Goal: Task Accomplishment & Management: Use online tool/utility

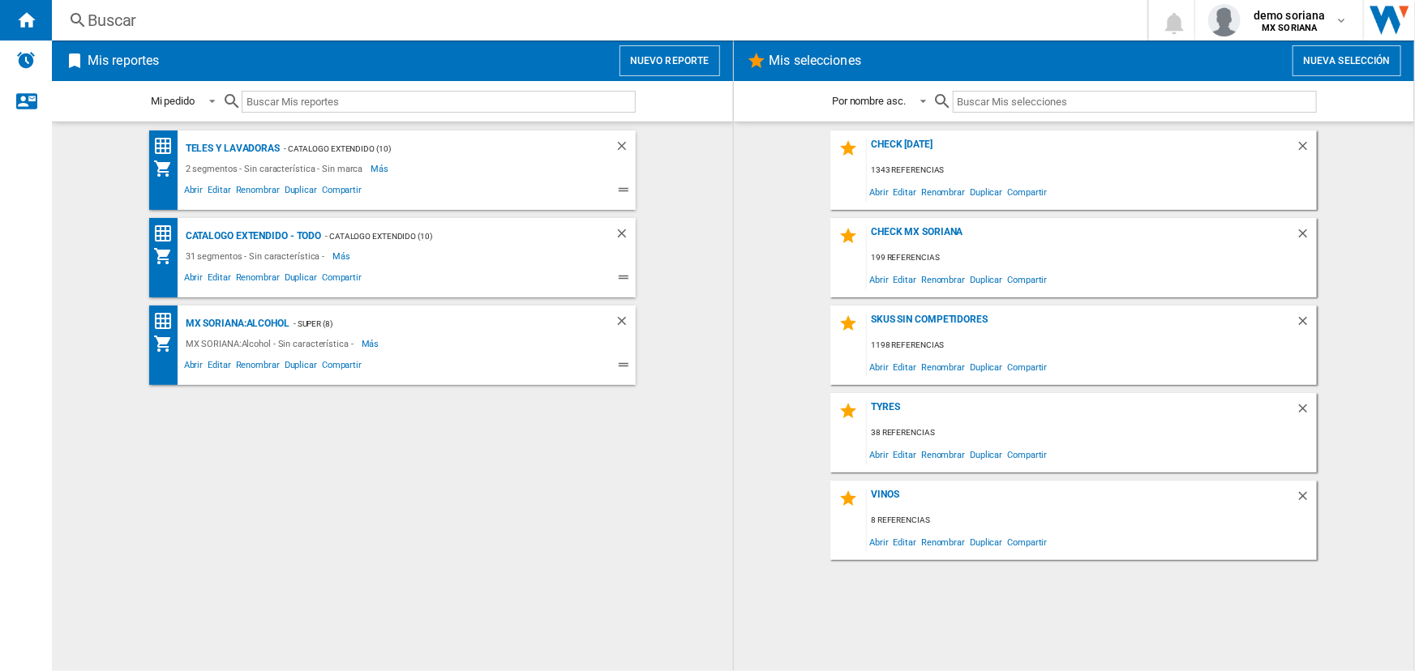
click at [670, 61] on button "Nuevo reporte" at bounding box center [669, 60] width 101 height 31
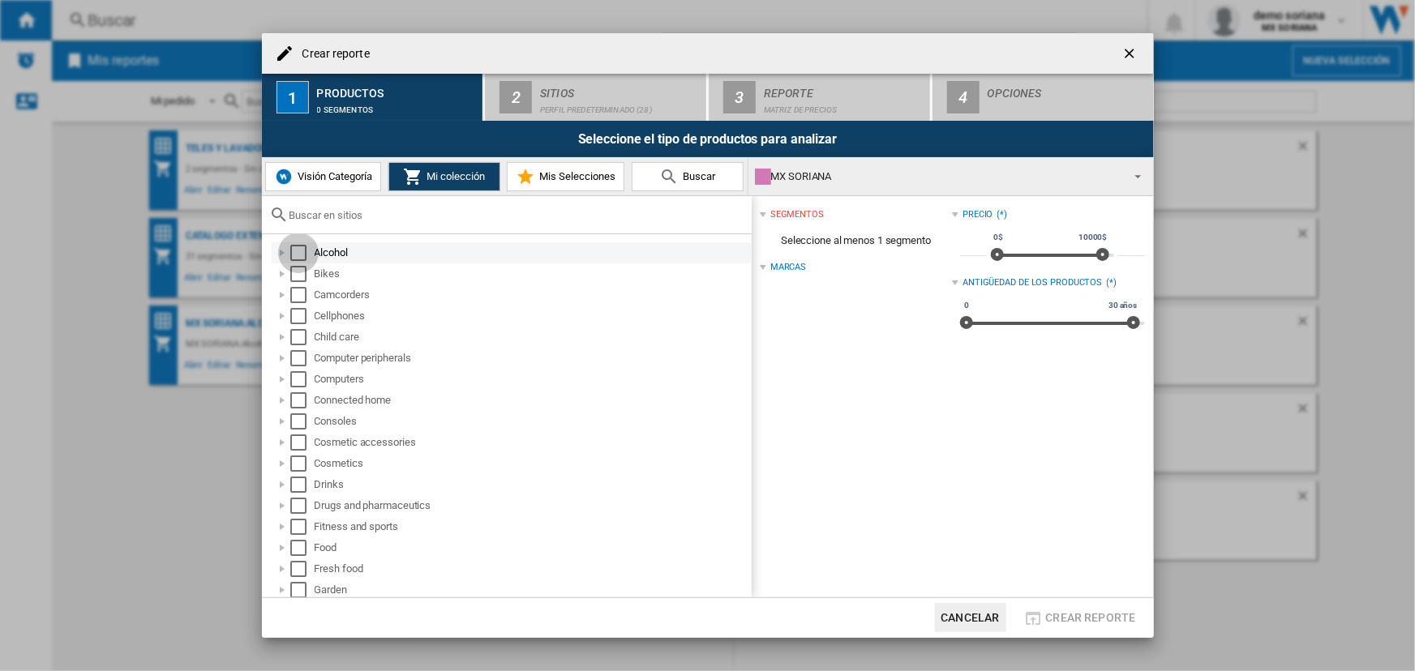
click at [300, 251] on div "Select" at bounding box center [298, 253] width 16 height 16
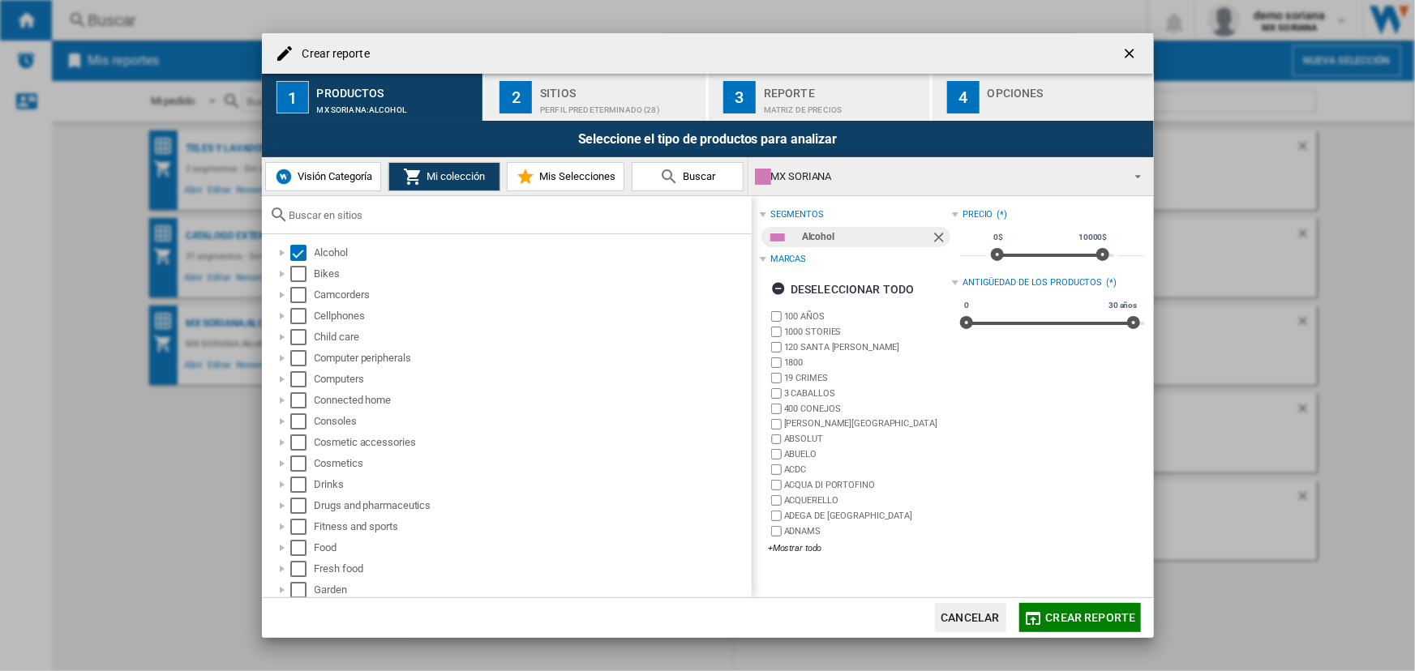
click at [666, 101] on div "Perfil predeterminado (28)" at bounding box center [620, 105] width 160 height 17
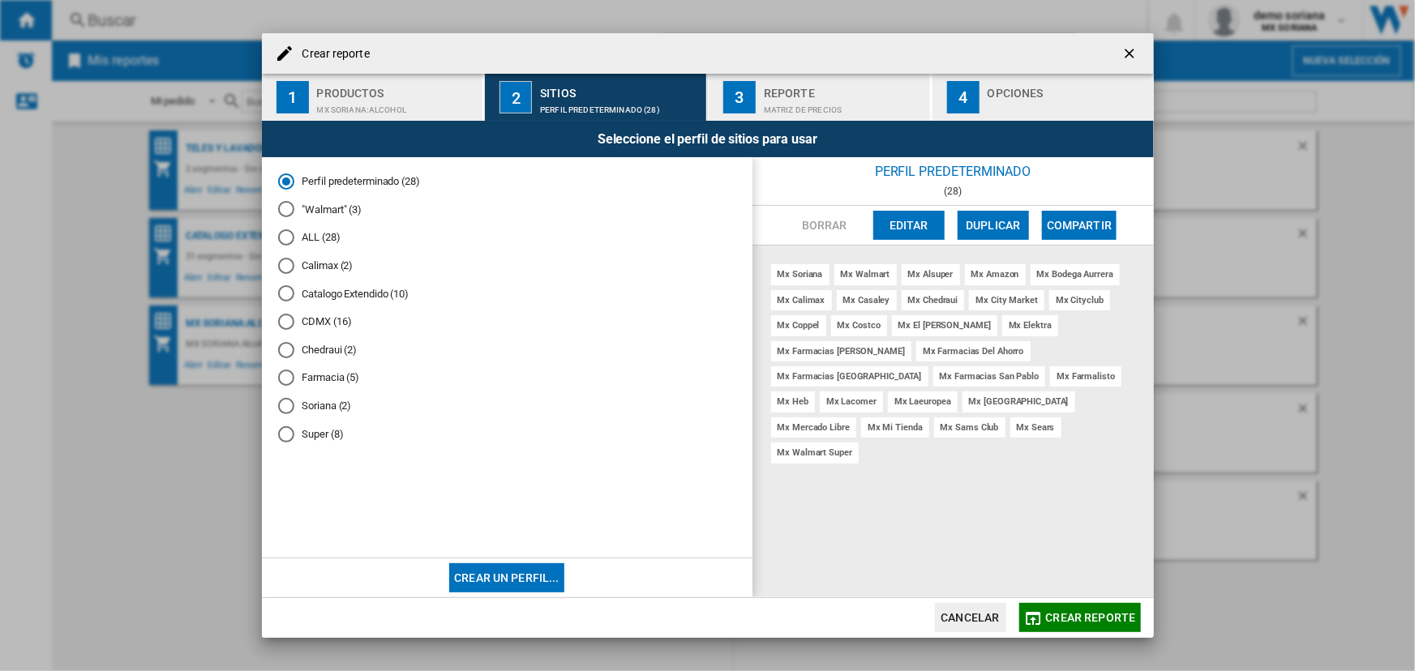
click at [288, 234] on div "ALL (28)" at bounding box center [286, 237] width 16 height 16
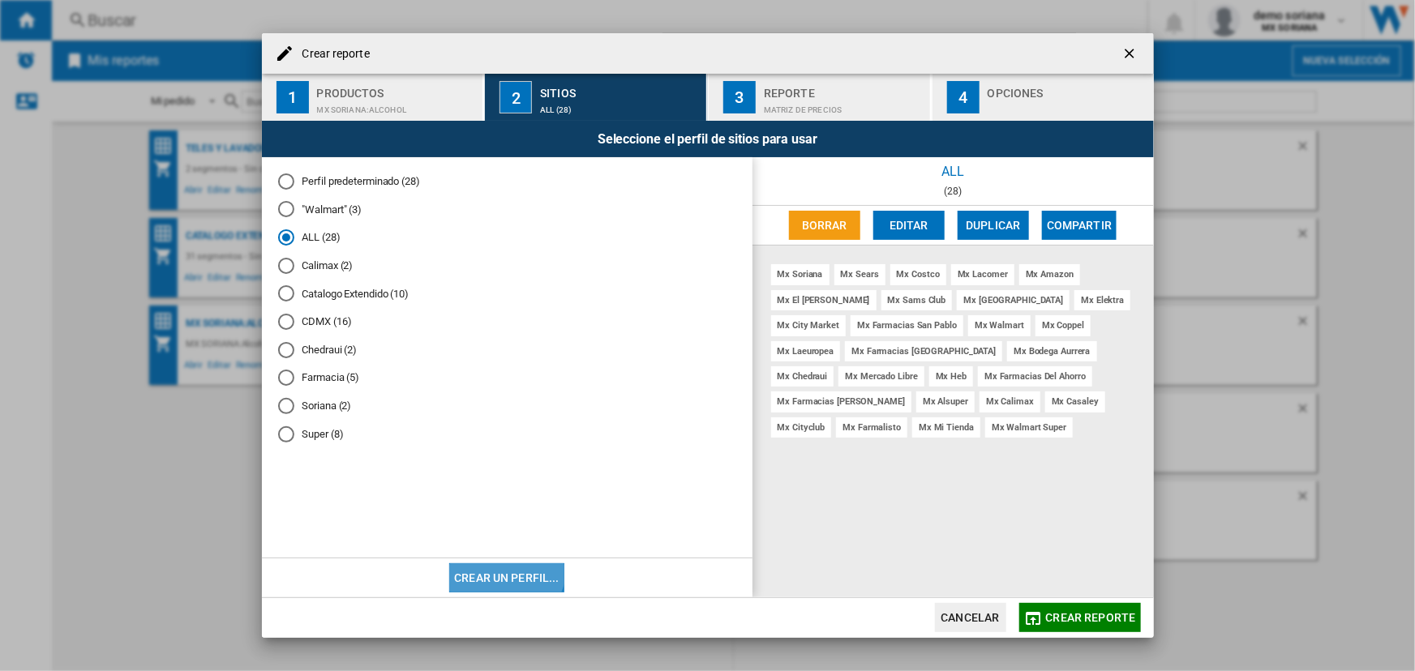
click at [494, 564] on button "Crear un perfil..." at bounding box center [506, 577] width 115 height 29
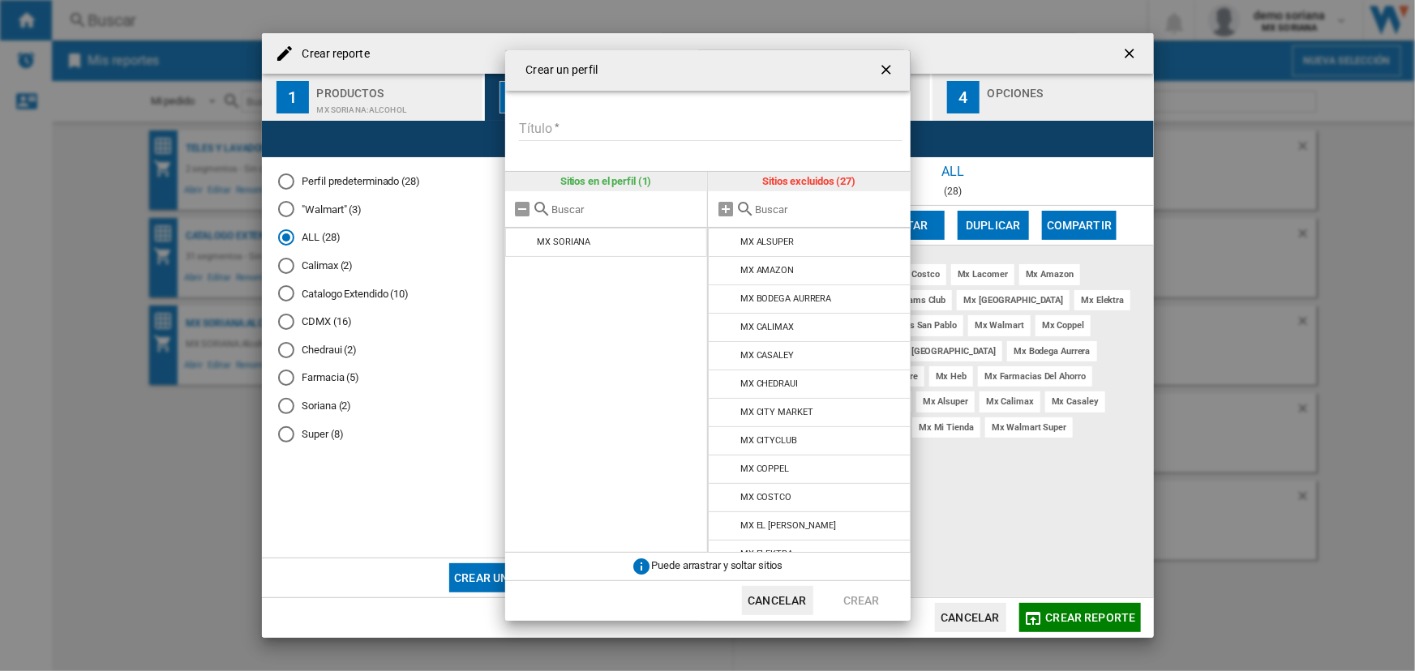
click at [781, 602] on button "Cancelar" at bounding box center [777, 600] width 71 height 29
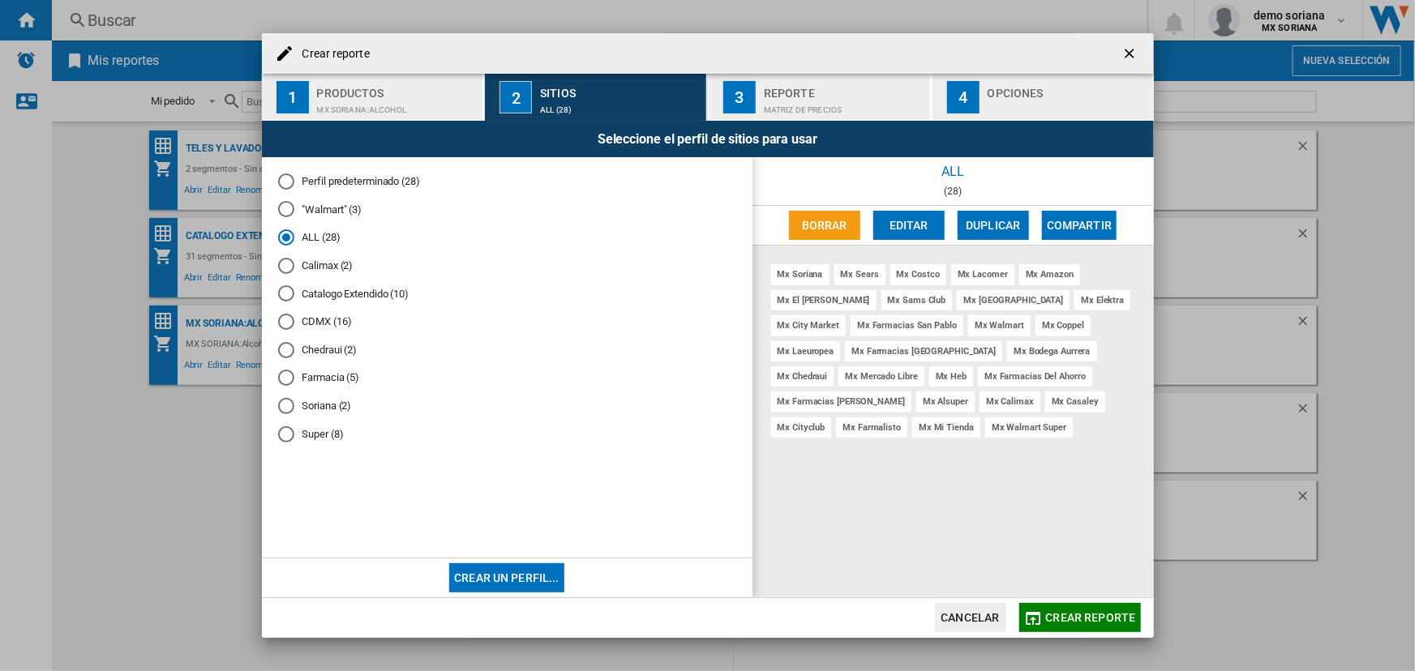
click at [957, 606] on button "Cancelar" at bounding box center [970, 617] width 71 height 29
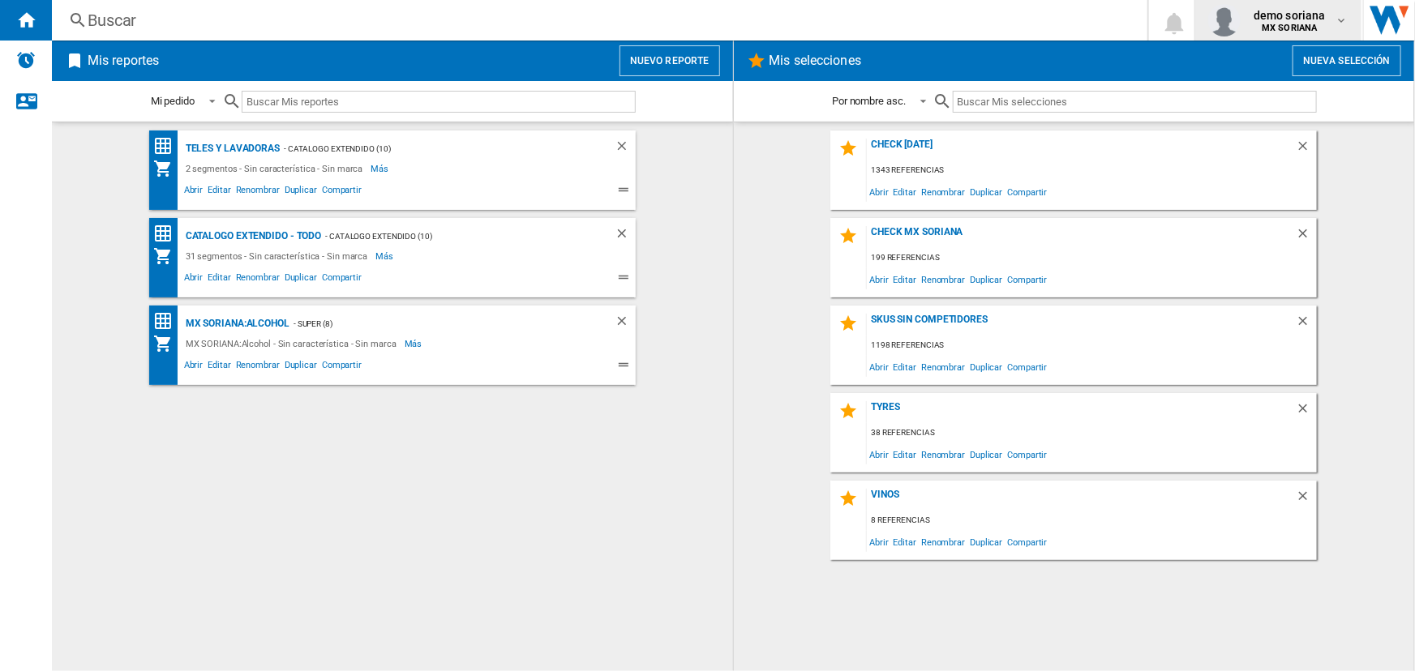
click at [1304, 21] on span "demo soriana" at bounding box center [1289, 15] width 72 height 16
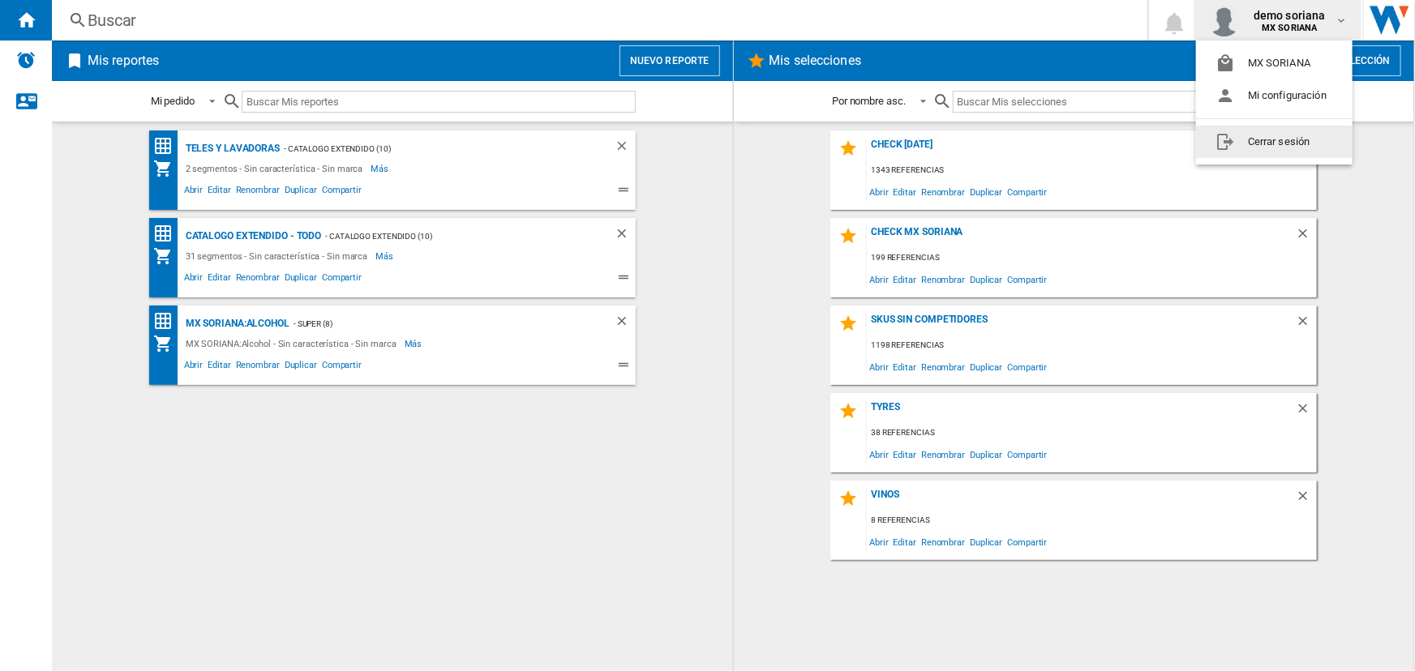
click at [1278, 140] on button "Cerrar sesión" at bounding box center [1274, 142] width 156 height 32
